Goal: Task Accomplishment & Management: Complete application form

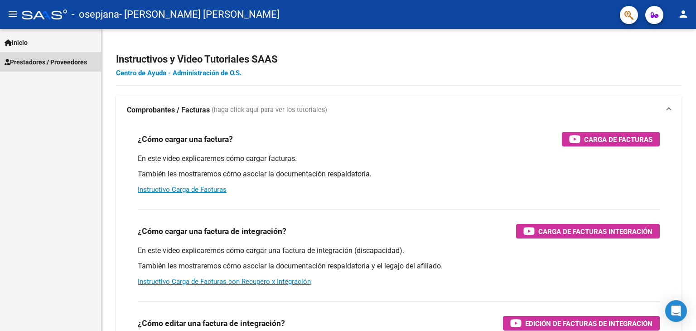
click at [68, 67] on span "Prestadores / Proveedores" at bounding box center [46, 62] width 82 height 10
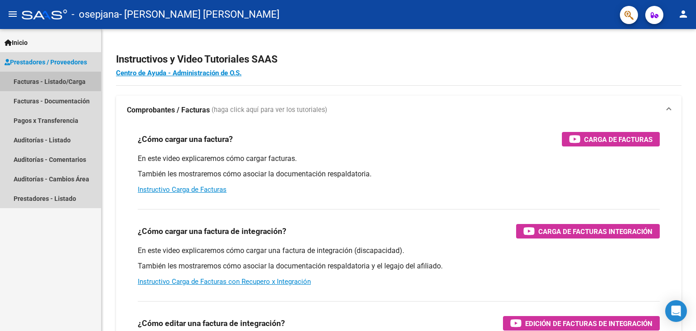
click at [43, 82] on link "Facturas - Listado/Carga" at bounding box center [50, 81] width 101 height 19
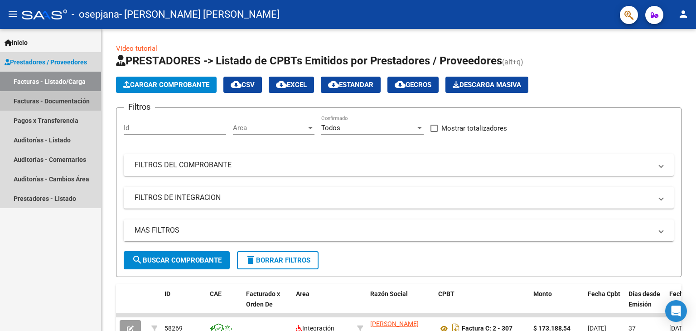
click at [65, 107] on link "Facturas - Documentación" at bounding box center [50, 100] width 101 height 19
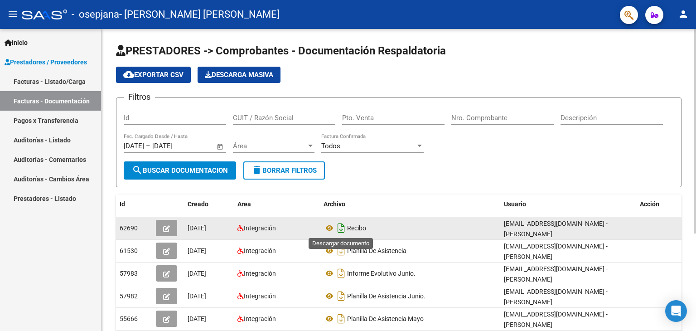
click at [344, 225] on icon "Descargar documento" at bounding box center [341, 228] width 12 height 15
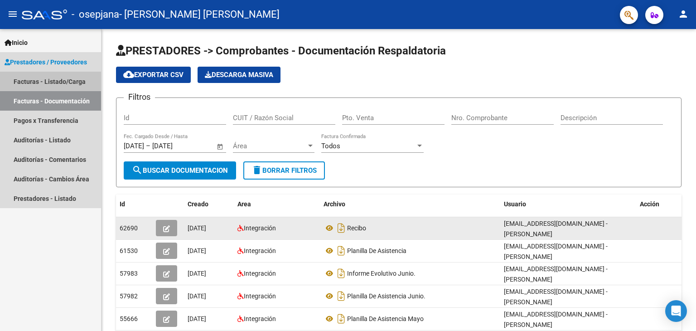
click at [59, 76] on link "Facturas - Listado/Carga" at bounding box center [50, 81] width 101 height 19
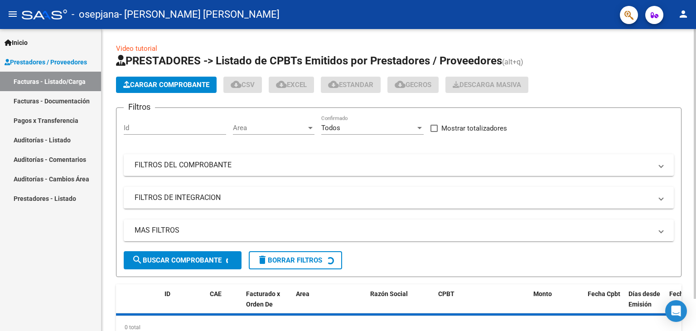
click at [153, 84] on span "Cargar Comprobante" at bounding box center [166, 85] width 86 height 8
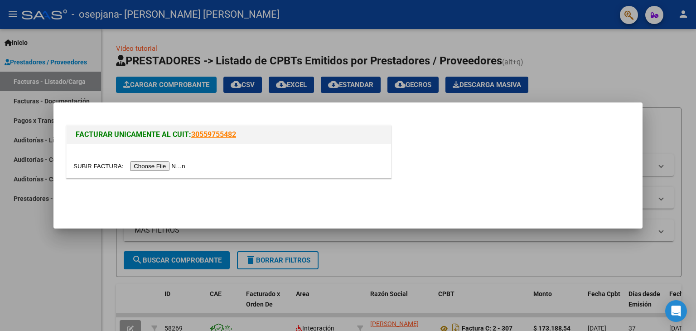
click at [159, 169] on input "file" at bounding box center [130, 166] width 115 height 10
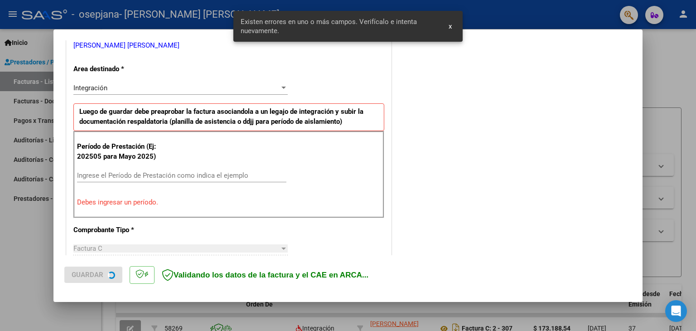
scroll to position [190, 0]
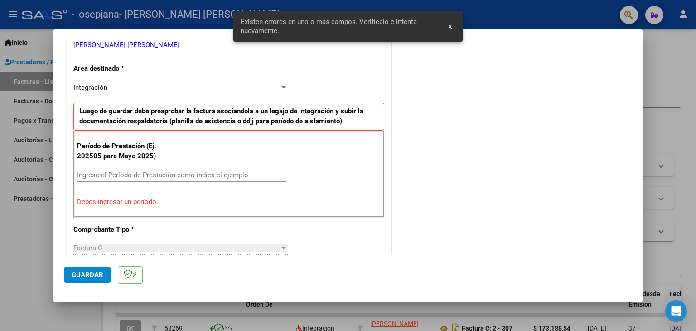
click at [257, 82] on div "Integración Seleccionar Area" at bounding box center [180, 88] width 214 height 14
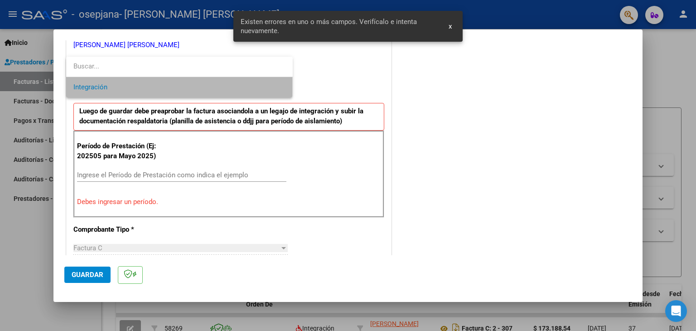
click at [230, 86] on span "Integración" at bounding box center [179, 87] width 212 height 20
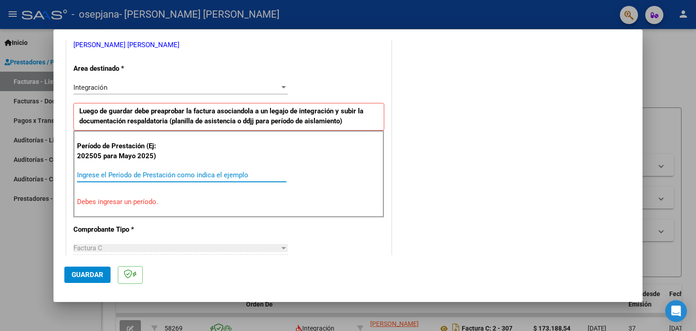
click at [225, 175] on input "Ingrese el Período de Prestación como indica el ejemplo" at bounding box center [181, 175] width 209 height 8
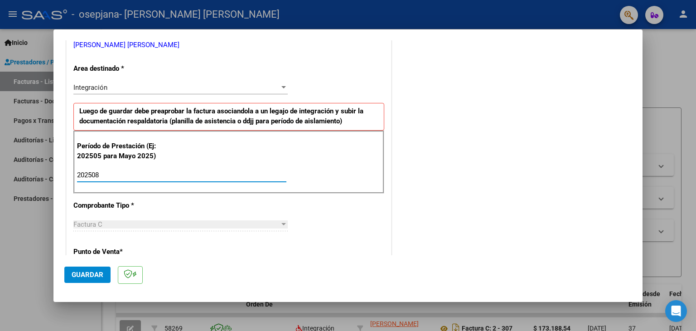
type input "202508"
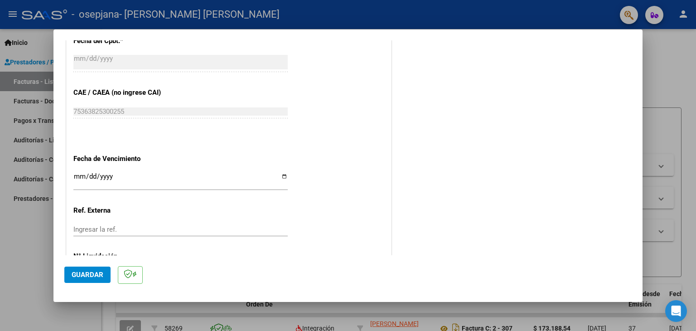
scroll to position [582, 0]
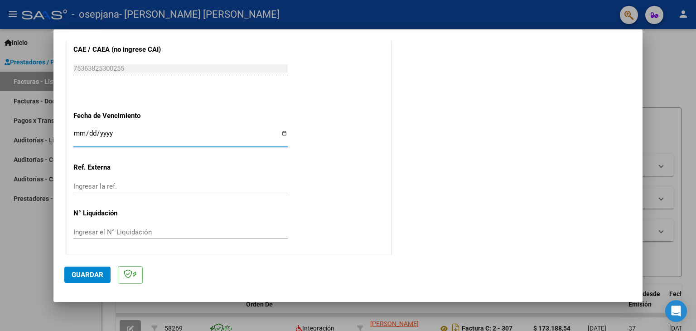
click at [76, 133] on input "Ingresar la fecha" at bounding box center [180, 137] width 214 height 15
type input "[DATE]"
click at [92, 130] on input "[DATE]" at bounding box center [180, 137] width 214 height 15
type input "[DATE]"
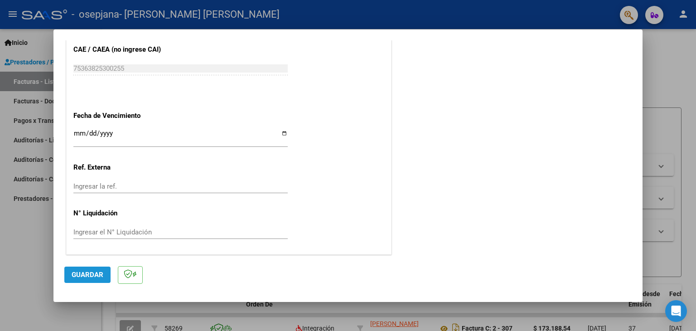
click at [77, 278] on span "Guardar" at bounding box center [88, 275] width 32 height 8
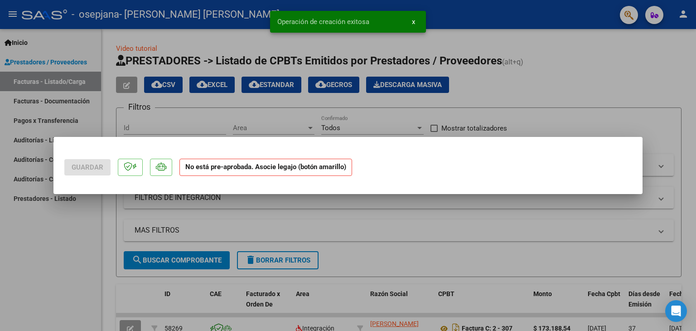
scroll to position [0, 0]
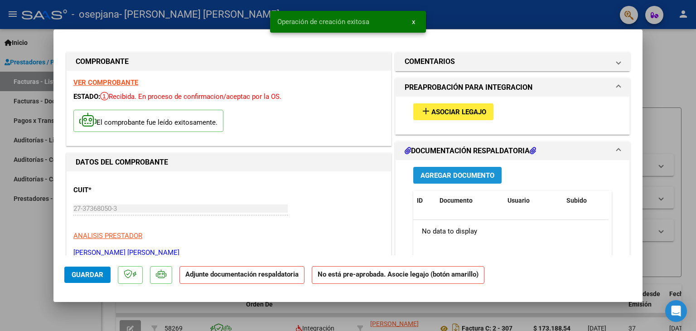
click at [470, 170] on button "Agregar Documento" at bounding box center [457, 175] width 88 height 17
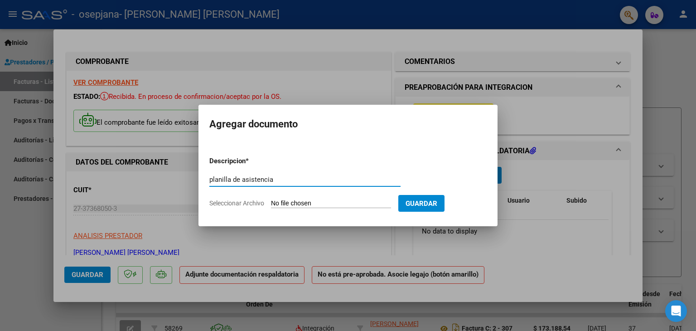
type input "planilla de asistencia"
click at [322, 204] on input "Seleccionar Archivo" at bounding box center [331, 203] width 120 height 9
type input "C:\fakepath\planilla agosto.pdf"
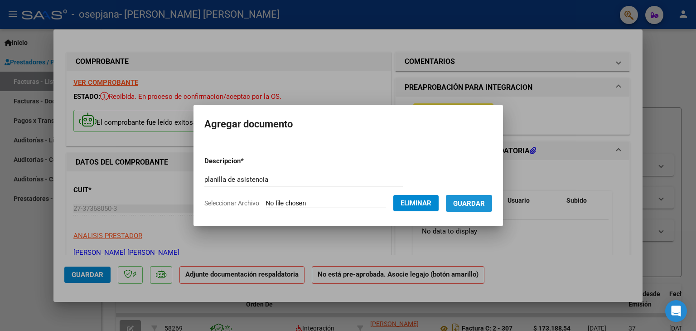
click at [482, 204] on span "Guardar" at bounding box center [469, 203] width 32 height 8
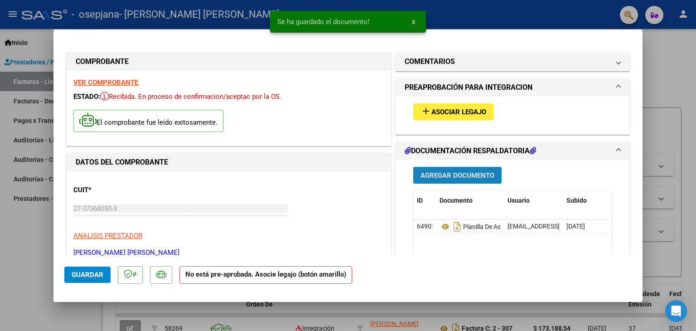
click at [450, 179] on span "Agregar Documento" at bounding box center [458, 175] width 74 height 8
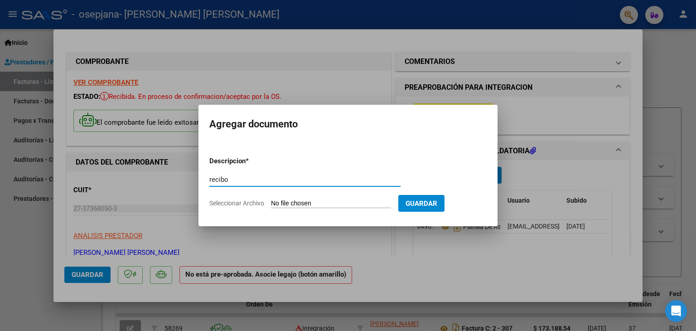
type input "recibo"
click at [308, 204] on input "Seleccionar Archivo" at bounding box center [331, 203] width 120 height 9
type input "C:\fakepath\recibo (2).pdf"
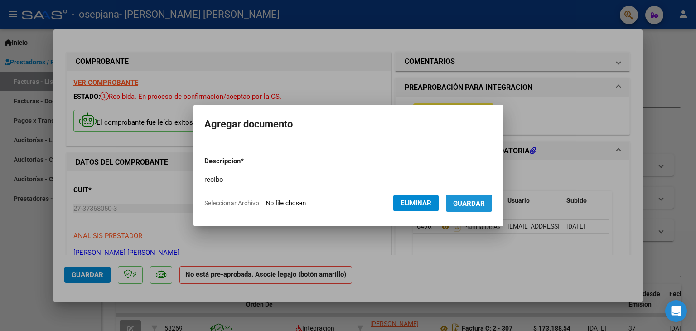
click at [466, 204] on span "Guardar" at bounding box center [469, 203] width 32 height 8
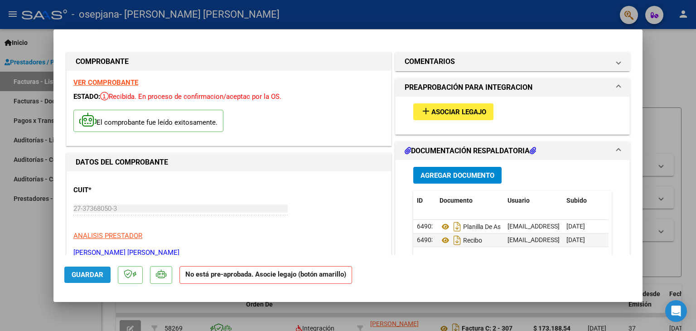
click at [76, 274] on span "Guardar" at bounding box center [88, 275] width 32 height 8
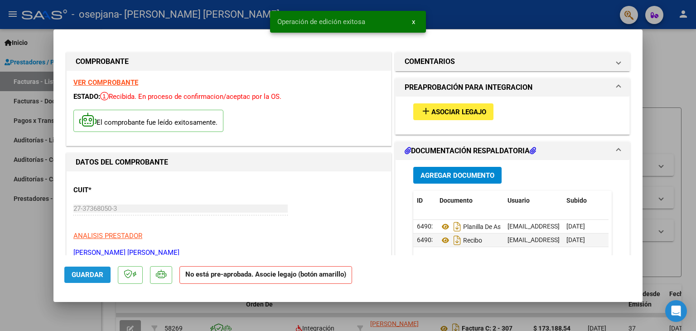
click at [76, 274] on span "Guardar" at bounding box center [88, 275] width 32 height 8
click at [677, 216] on div at bounding box center [348, 165] width 696 height 331
type input "$ 0,00"
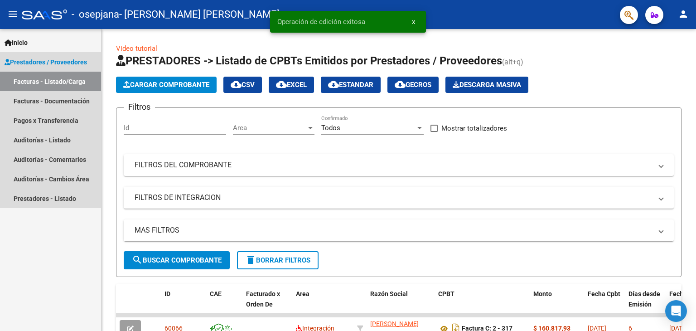
click at [35, 91] on link "Facturas - Listado/Carga" at bounding box center [50, 81] width 101 height 19
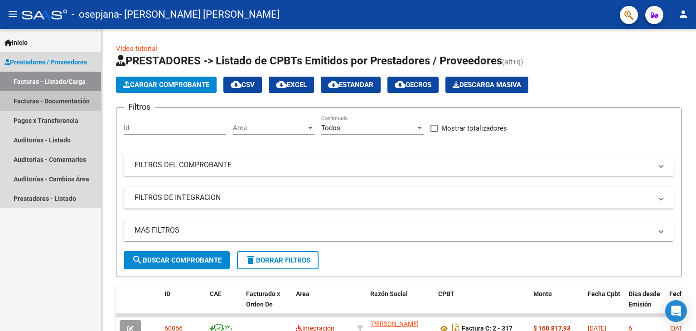
click at [50, 97] on link "Facturas - Documentación" at bounding box center [50, 100] width 101 height 19
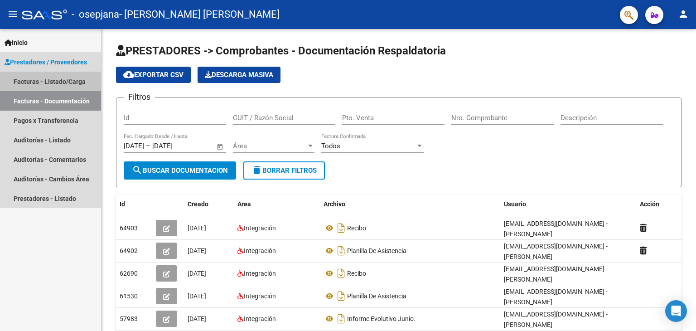
click at [78, 75] on link "Facturas - Listado/Carga" at bounding box center [50, 81] width 101 height 19
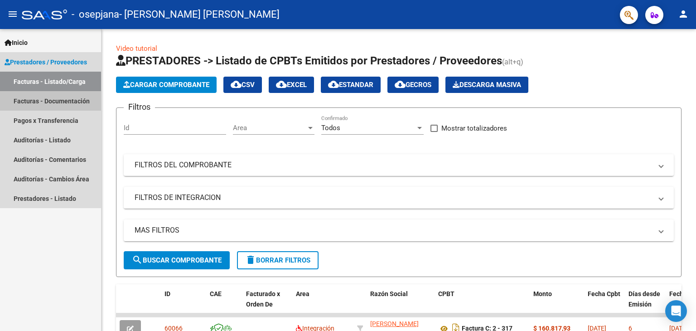
click at [60, 95] on link "Facturas - Documentación" at bounding box center [50, 100] width 101 height 19
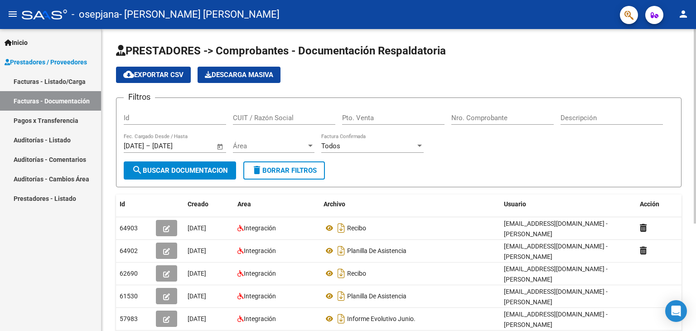
click at [657, 145] on div "PRESTADORES -> Comprobantes - Documentación Respaldatoria cloud_download Export…" at bounding box center [400, 264] width 597 height 470
